Goal: Information Seeking & Learning: Learn about a topic

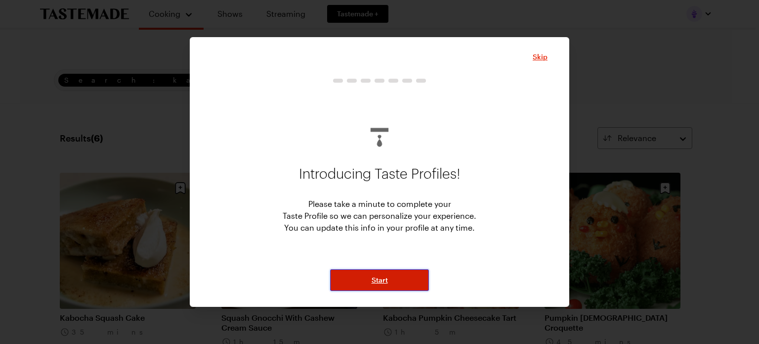
click at [380, 278] on span "Start" at bounding box center [380, 280] width 16 height 10
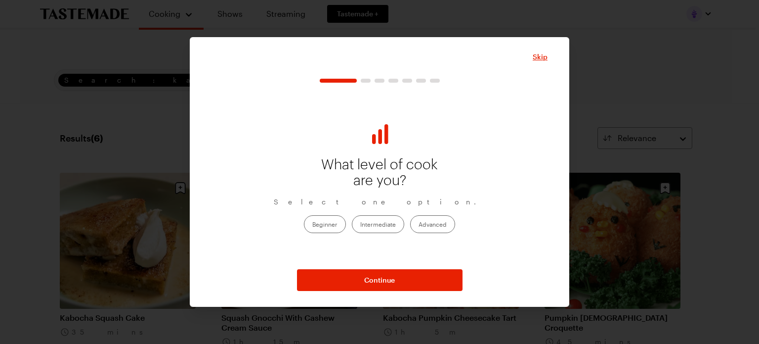
click at [441, 228] on label "Advanced" at bounding box center [432, 224] width 45 height 18
click at [419, 224] on input "Advanced" at bounding box center [419, 224] width 0 height 0
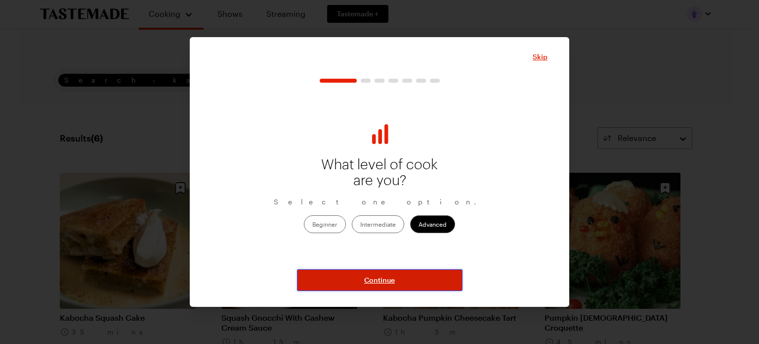
click at [368, 276] on span "Continue" at bounding box center [379, 280] width 31 height 10
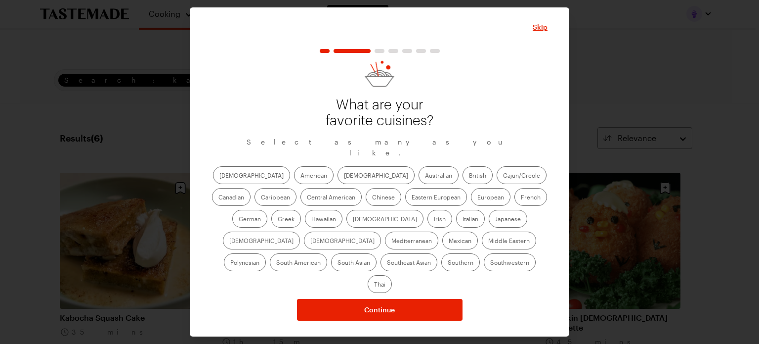
click at [294, 181] on label "American" at bounding box center [314, 175] width 40 height 18
click at [301, 176] on input "American" at bounding box center [301, 176] width 0 height 0
click at [338, 181] on label "[DEMOGRAPHIC_DATA]" at bounding box center [376, 175] width 77 height 18
click at [344, 176] on input "[DEMOGRAPHIC_DATA]" at bounding box center [344, 176] width 0 height 0
click at [405, 202] on label "Eastern European" at bounding box center [436, 197] width 62 height 18
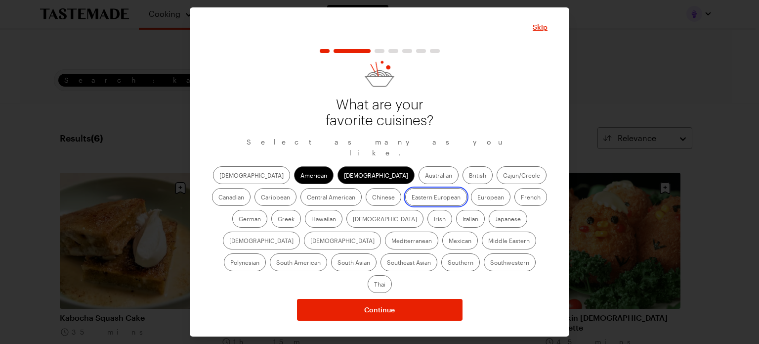
click at [412, 198] on European "Eastern European" at bounding box center [412, 198] width 0 height 0
click at [405, 202] on label "Eastern European" at bounding box center [436, 197] width 62 height 18
click at [412, 198] on European "Eastern European" at bounding box center [412, 198] width 0 height 0
click at [471, 203] on label "European" at bounding box center [491, 197] width 40 height 18
click at [478, 198] on input "European" at bounding box center [478, 198] width 0 height 0
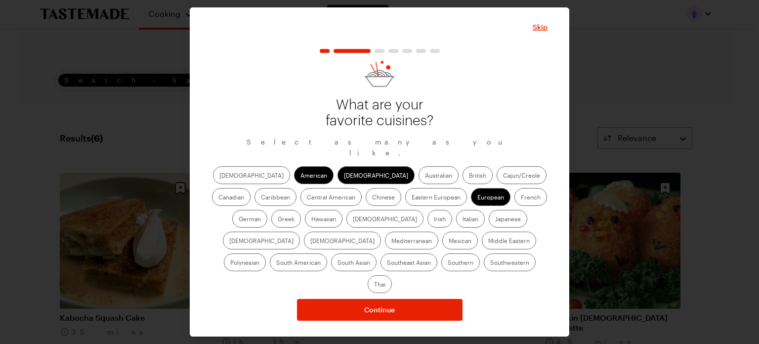
click at [471, 203] on label "European" at bounding box center [491, 197] width 40 height 18
click at [478, 198] on input "European" at bounding box center [478, 198] width 0 height 0
click at [515, 204] on label "French" at bounding box center [531, 197] width 33 height 18
click at [521, 198] on input "French" at bounding box center [521, 198] width 0 height 0
click at [268, 210] on label "German" at bounding box center [249, 219] width 35 height 18
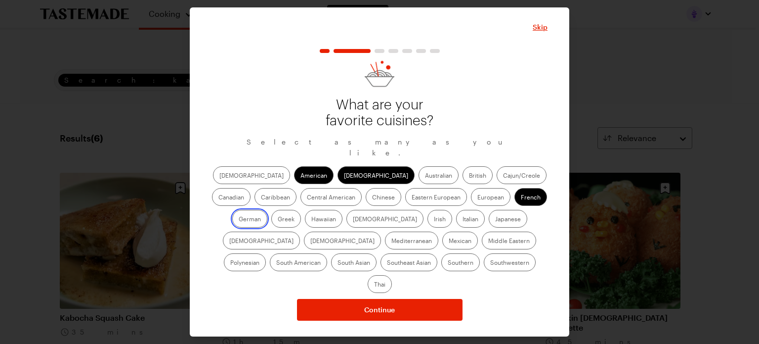
click at [239, 220] on input "German" at bounding box center [239, 220] width 0 height 0
click at [456, 222] on label "Italian" at bounding box center [470, 219] width 29 height 18
click at [463, 220] on input "Italian" at bounding box center [463, 220] width 0 height 0
click at [439, 231] on label "Mediterranean" at bounding box center [411, 240] width 53 height 18
click at [392, 241] on input "Mediterranean" at bounding box center [392, 241] width 0 height 0
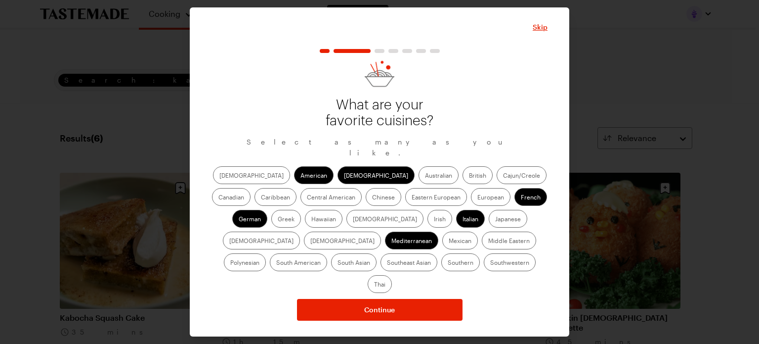
click at [443, 245] on label "Mexican" at bounding box center [461, 240] width 36 height 18
click at [449, 241] on input "Mexican" at bounding box center [449, 241] width 0 height 0
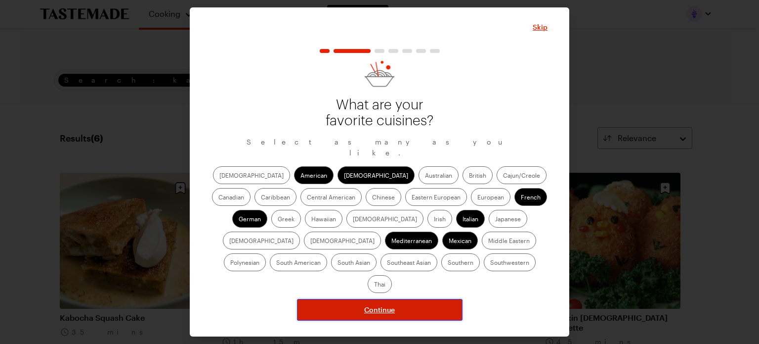
click at [391, 305] on span "Continue" at bounding box center [379, 310] width 31 height 10
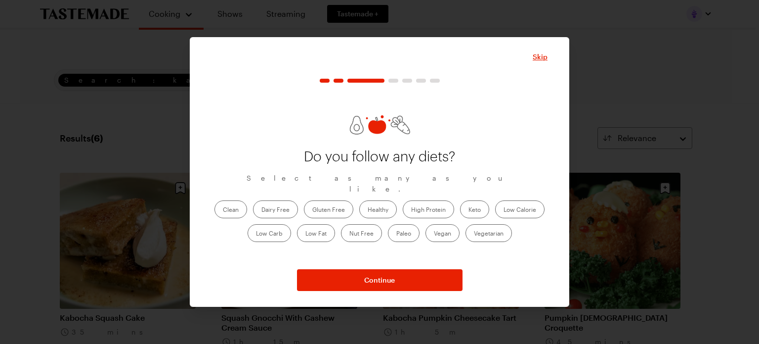
click at [370, 202] on label "Healthy" at bounding box center [378, 209] width 38 height 18
click at [368, 210] on input "Healthy" at bounding box center [368, 210] width 0 height 0
click at [431, 203] on label "High Protein" at bounding box center [428, 209] width 51 height 18
click at [411, 210] on Protein "High Protein" at bounding box center [411, 210] width 0 height 0
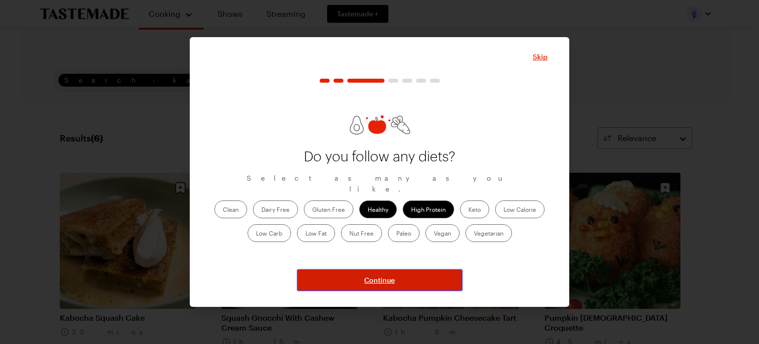
click at [375, 275] on span "Continue" at bounding box center [379, 280] width 31 height 10
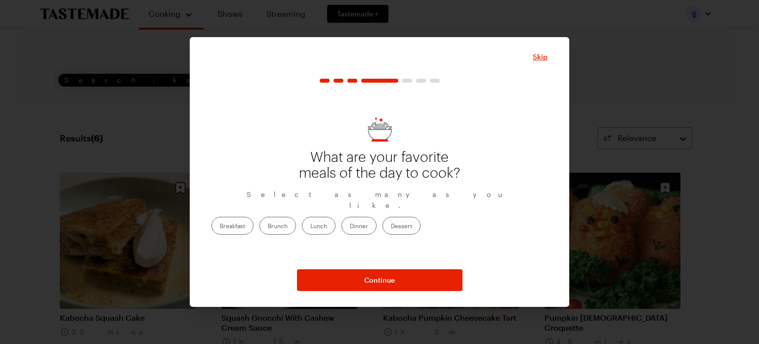
click at [377, 219] on label "Dinner" at bounding box center [359, 226] width 35 height 18
click at [350, 226] on input "Dinner" at bounding box center [350, 226] width 0 height 0
click at [336, 220] on label "Lunch" at bounding box center [319, 226] width 34 height 18
click at [311, 226] on input "Lunch" at bounding box center [311, 226] width 0 height 0
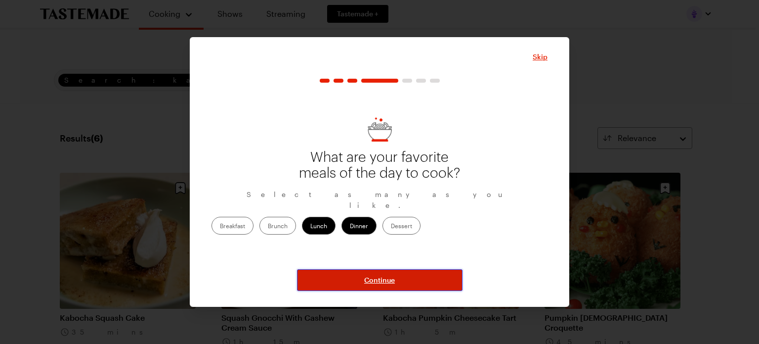
click at [391, 276] on span "Continue" at bounding box center [379, 280] width 31 height 10
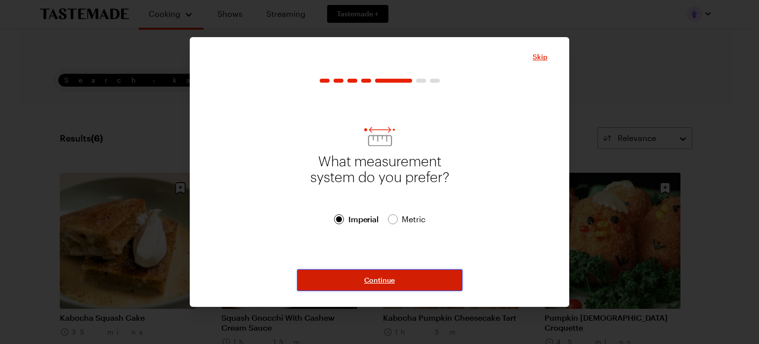
click at [388, 282] on span "Continue" at bounding box center [379, 280] width 31 height 10
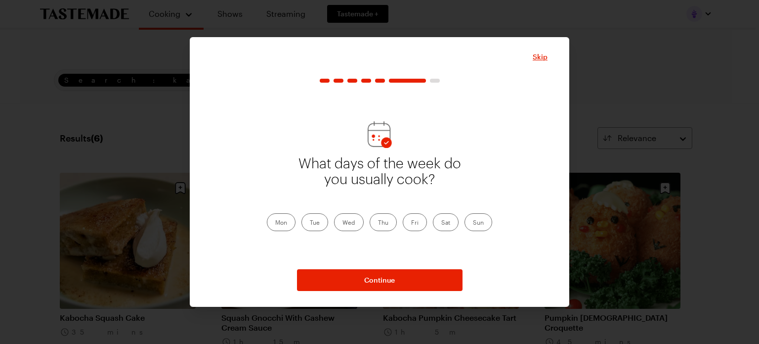
click at [290, 224] on label "Mon" at bounding box center [281, 222] width 29 height 18
click at [275, 223] on input "Mon" at bounding box center [275, 223] width 0 height 0
click at [353, 220] on label "Wed" at bounding box center [349, 222] width 30 height 18
click at [343, 223] on input "Wed" at bounding box center [343, 223] width 0 height 0
click at [382, 220] on label "Thu" at bounding box center [383, 222] width 27 height 18
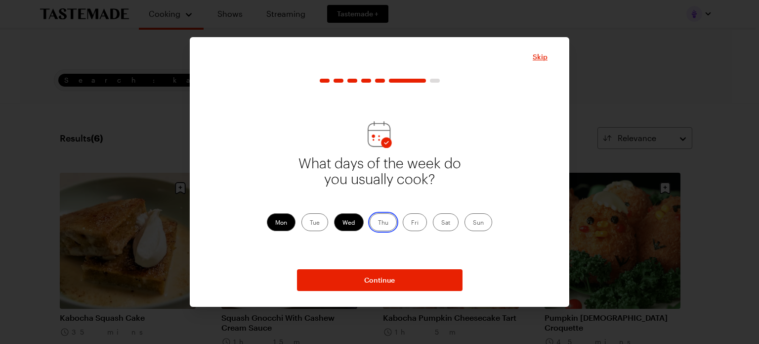
click at [378, 223] on input "Thu" at bounding box center [378, 223] width 0 height 0
click at [314, 223] on label "Tue" at bounding box center [315, 222] width 27 height 18
click at [310, 223] on input "Tue" at bounding box center [310, 223] width 0 height 0
click at [444, 223] on label "Sat" at bounding box center [446, 222] width 26 height 18
click at [442, 223] on input "Sat" at bounding box center [442, 223] width 0 height 0
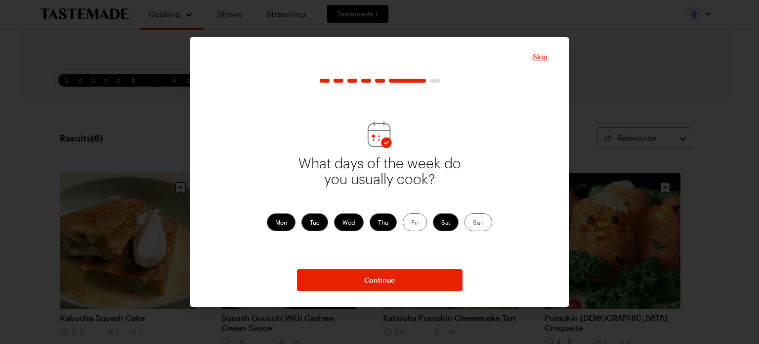
click at [476, 223] on label "Sun" at bounding box center [479, 222] width 28 height 18
click at [473, 223] on input "Sun" at bounding box center [473, 223] width 0 height 0
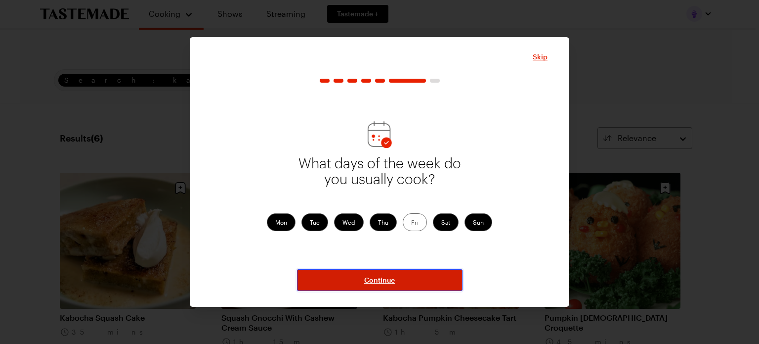
click at [400, 280] on button "Continue" at bounding box center [380, 280] width 166 height 22
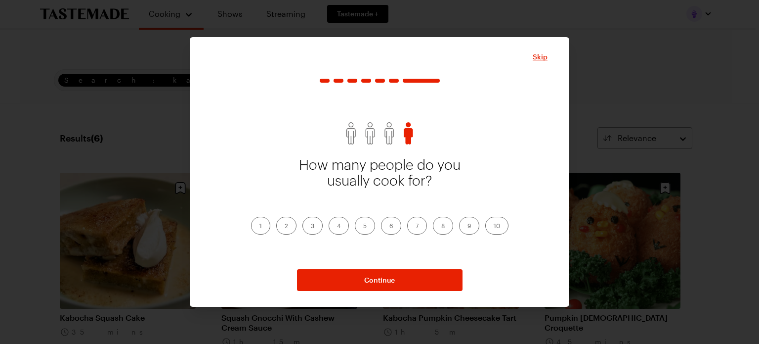
click at [287, 224] on label "2" at bounding box center [286, 226] width 20 height 18
click at [285, 226] on input "2" at bounding box center [285, 226] width 0 height 0
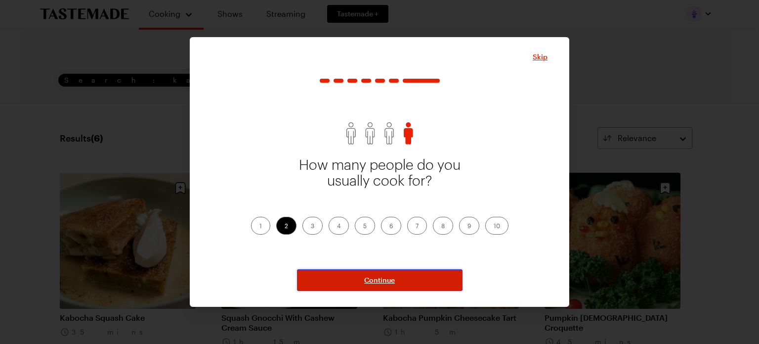
click at [407, 282] on button "Continue" at bounding box center [380, 280] width 166 height 22
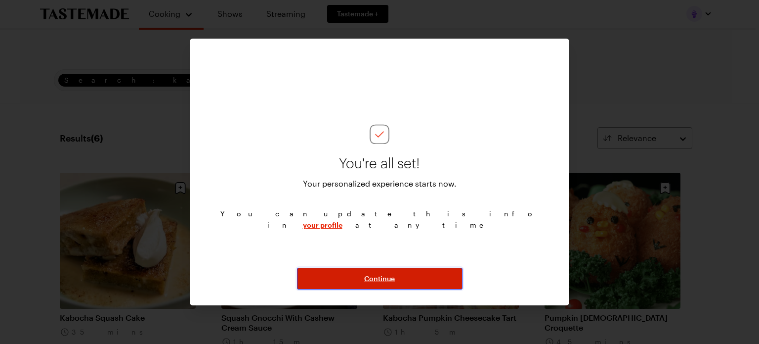
click at [384, 277] on span "Continue" at bounding box center [379, 278] width 31 height 10
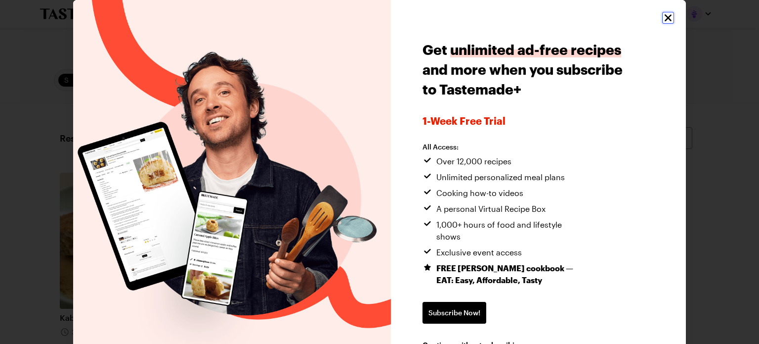
click at [665, 15] on icon "Close" at bounding box center [668, 17] width 7 height 7
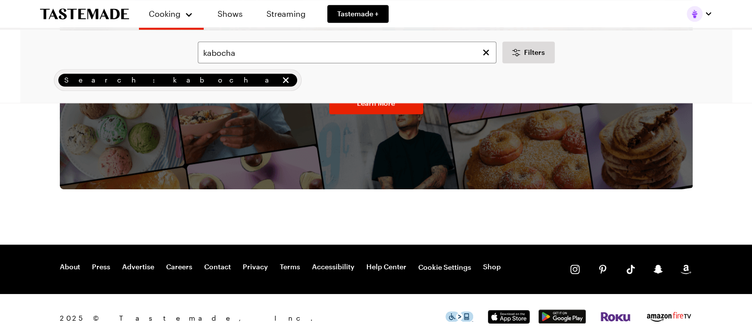
scroll to position [631, 0]
